Goal: Ask a question

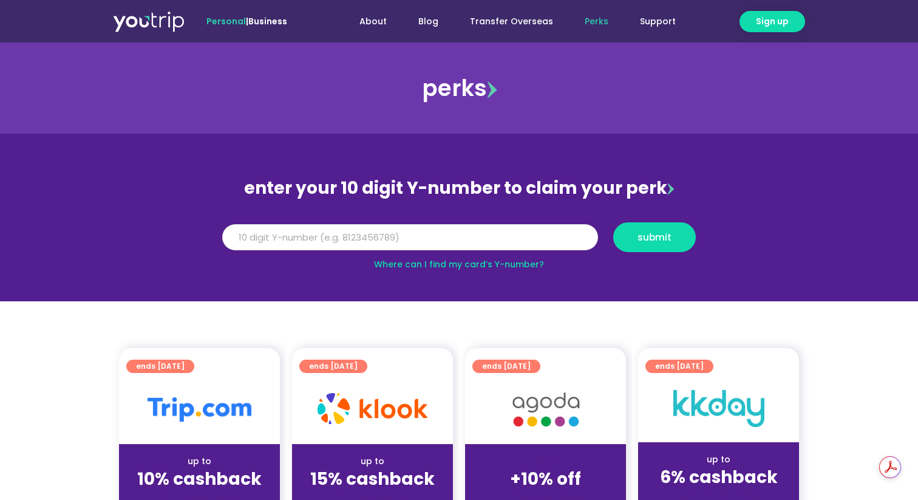
click at [496, 246] on input "Y Number" at bounding box center [410, 237] width 376 height 27
click at [497, 232] on input "Y Number" at bounding box center [410, 237] width 376 height 27
click at [497, 231] on input "Y Number" at bounding box center [410, 237] width 376 height 27
click at [613, 222] on button "submit" at bounding box center [654, 237] width 83 height 30
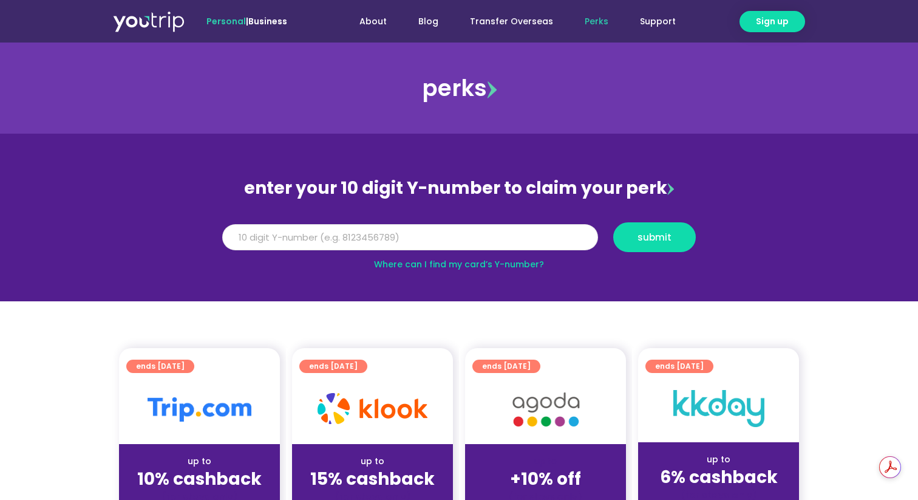
click at [613, 222] on button "submit" at bounding box center [654, 237] width 83 height 30
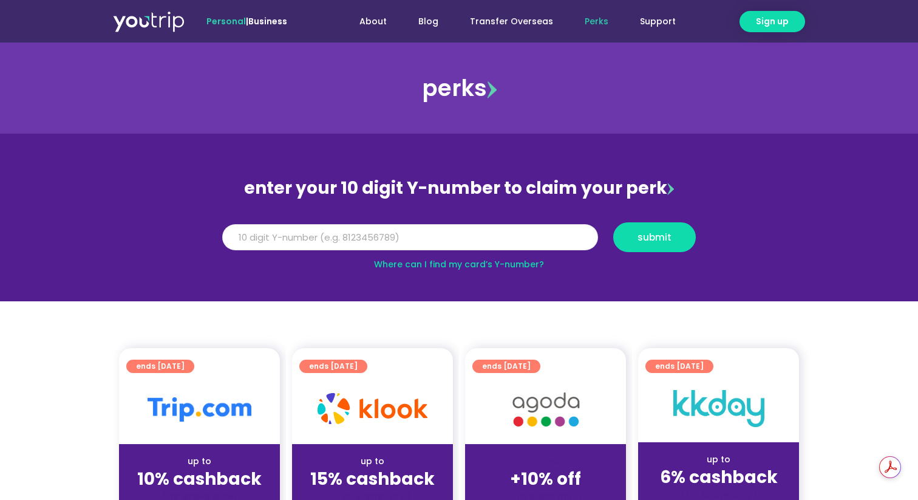
click at [613, 222] on button "submit" at bounding box center [654, 237] width 83 height 30
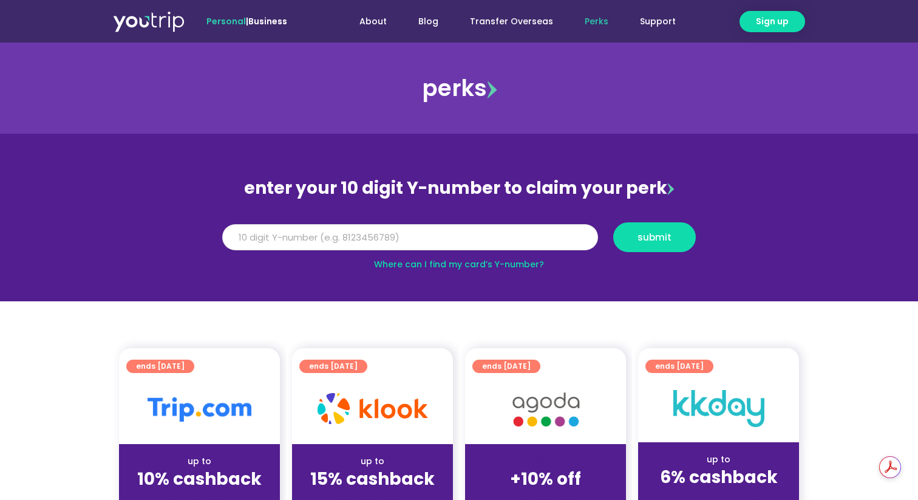
click at [613, 222] on button "submit" at bounding box center [654, 237] width 83 height 30
click at [446, 267] on link "Where can I find my card’s Y-number?" at bounding box center [459, 264] width 170 height 12
